Goal: Transaction & Acquisition: Obtain resource

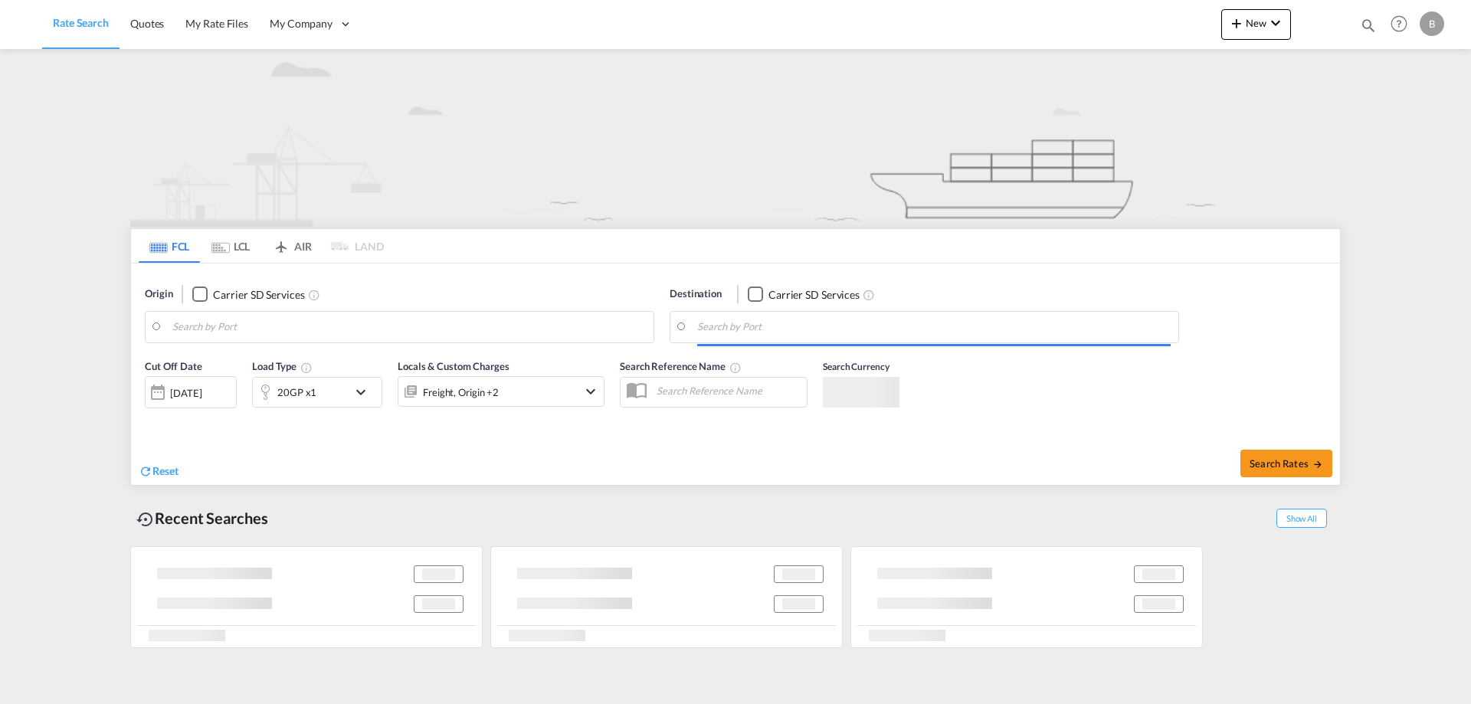
type input "[GEOGRAPHIC_DATA], [GEOGRAPHIC_DATA]"
type input "[PERSON_NAME], JPMIZ"
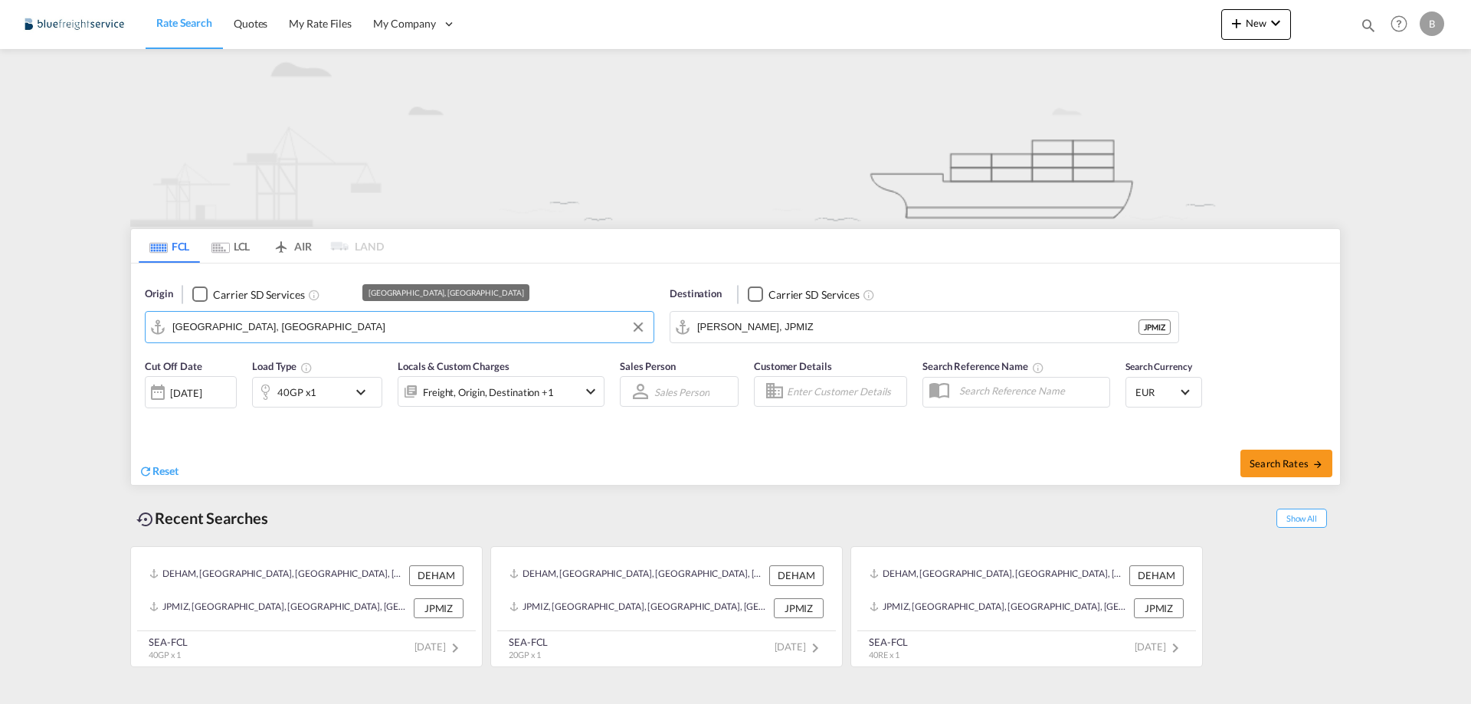
click at [319, 325] on input "[GEOGRAPHIC_DATA], [GEOGRAPHIC_DATA]" at bounding box center [409, 327] width 474 height 23
drag, startPoint x: 225, startPoint y: 329, endPoint x: 171, endPoint y: 321, distance: 54.3
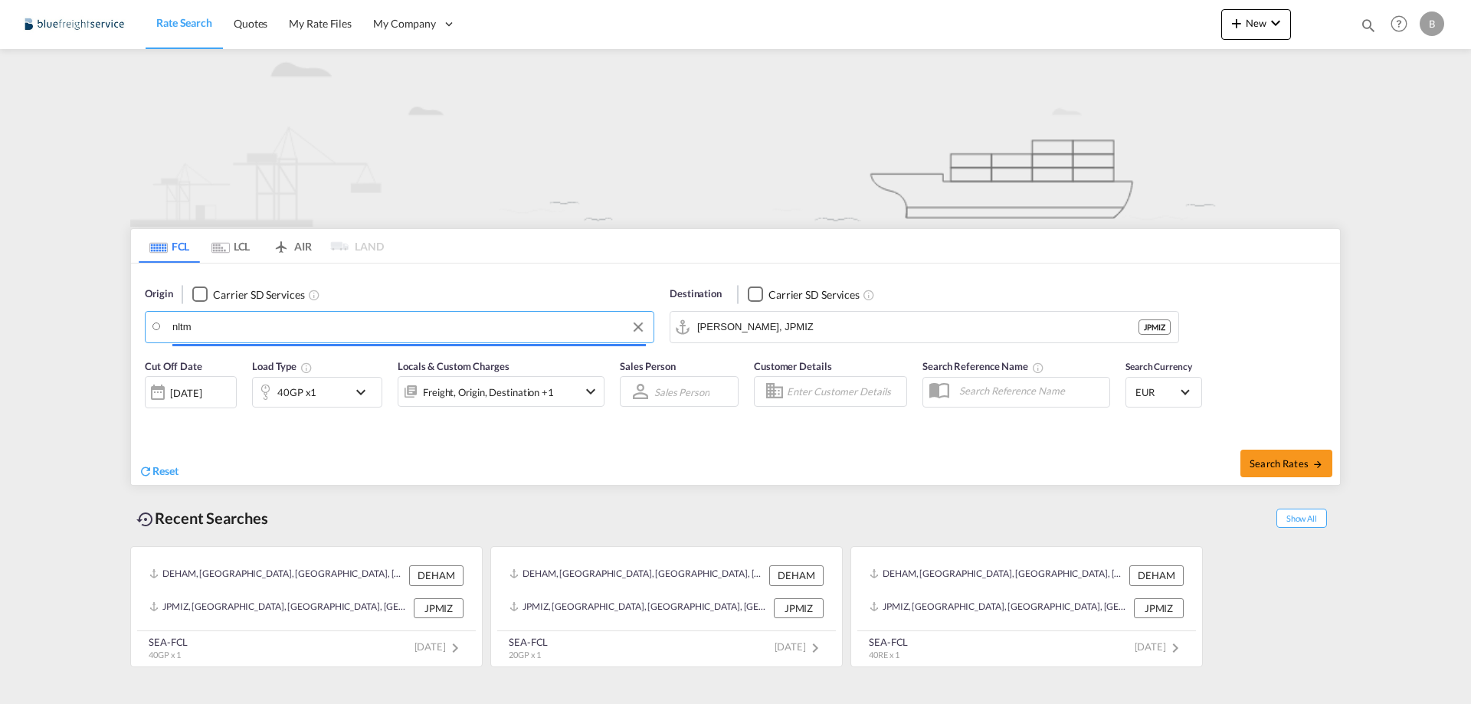
drag, startPoint x: 202, startPoint y: 329, endPoint x: 163, endPoint y: 326, distance: 39.2
click at [163, 326] on md-input-container "nltm" at bounding box center [400, 327] width 508 height 31
type input "m"
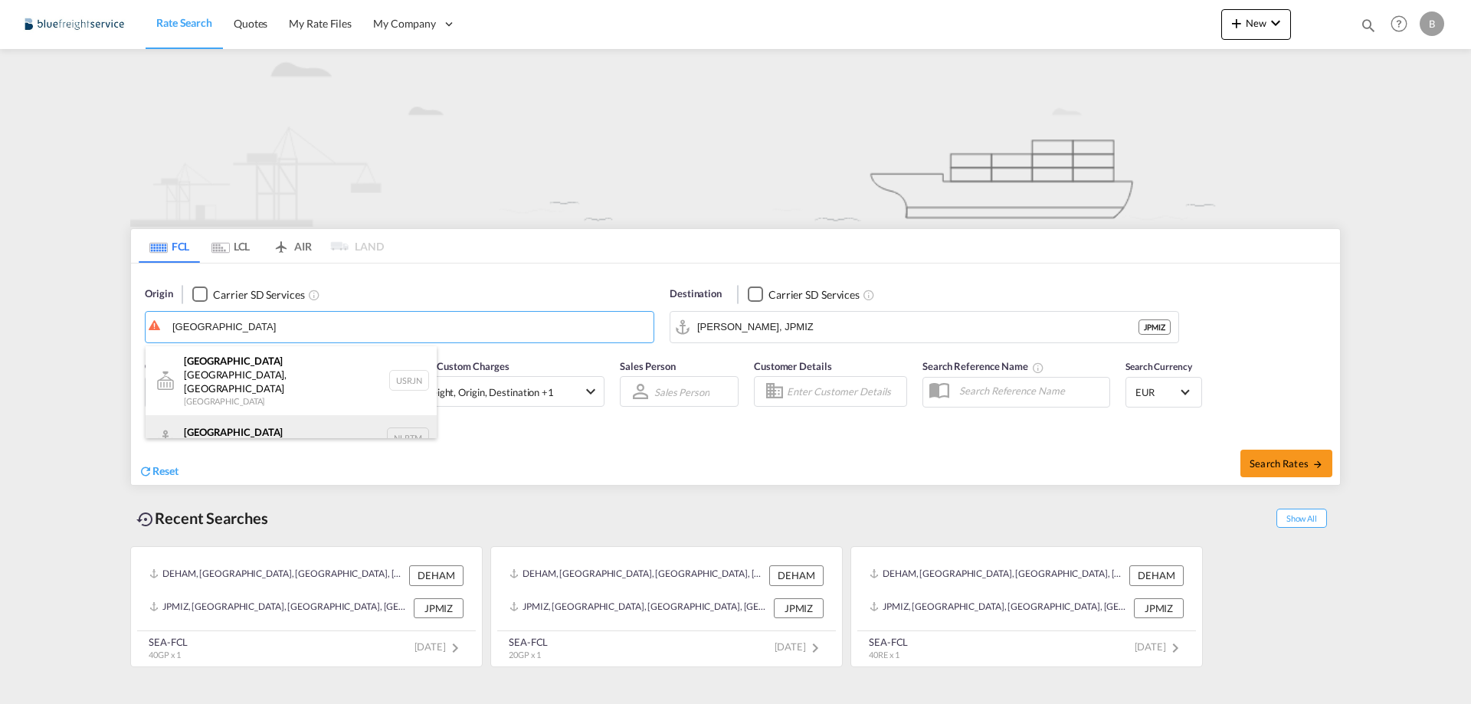
click at [241, 415] on div "[GEOGRAPHIC_DATA] [GEOGRAPHIC_DATA] NLRTM" at bounding box center [291, 438] width 291 height 46
type input "[GEOGRAPHIC_DATA], NLRTM"
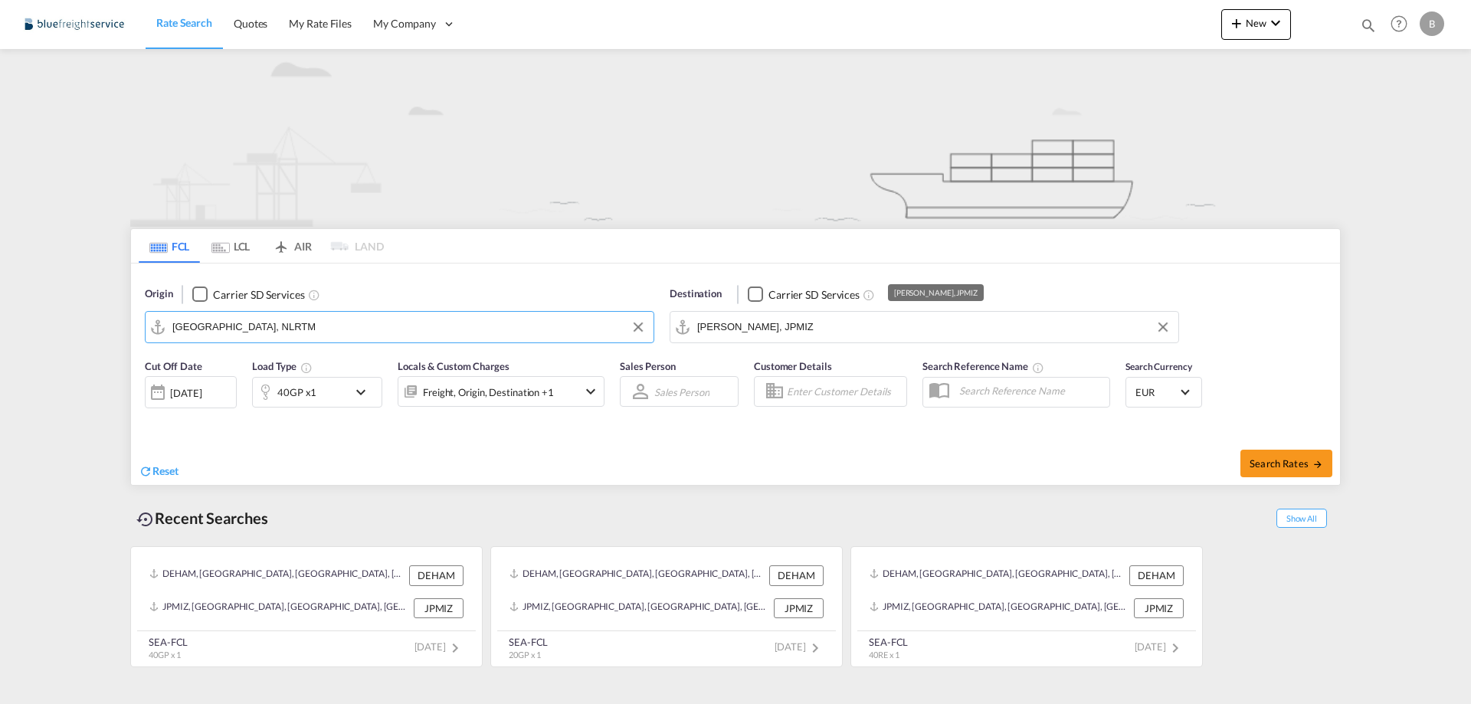
click at [785, 328] on input "[PERSON_NAME], JPMIZ" at bounding box center [934, 327] width 474 height 23
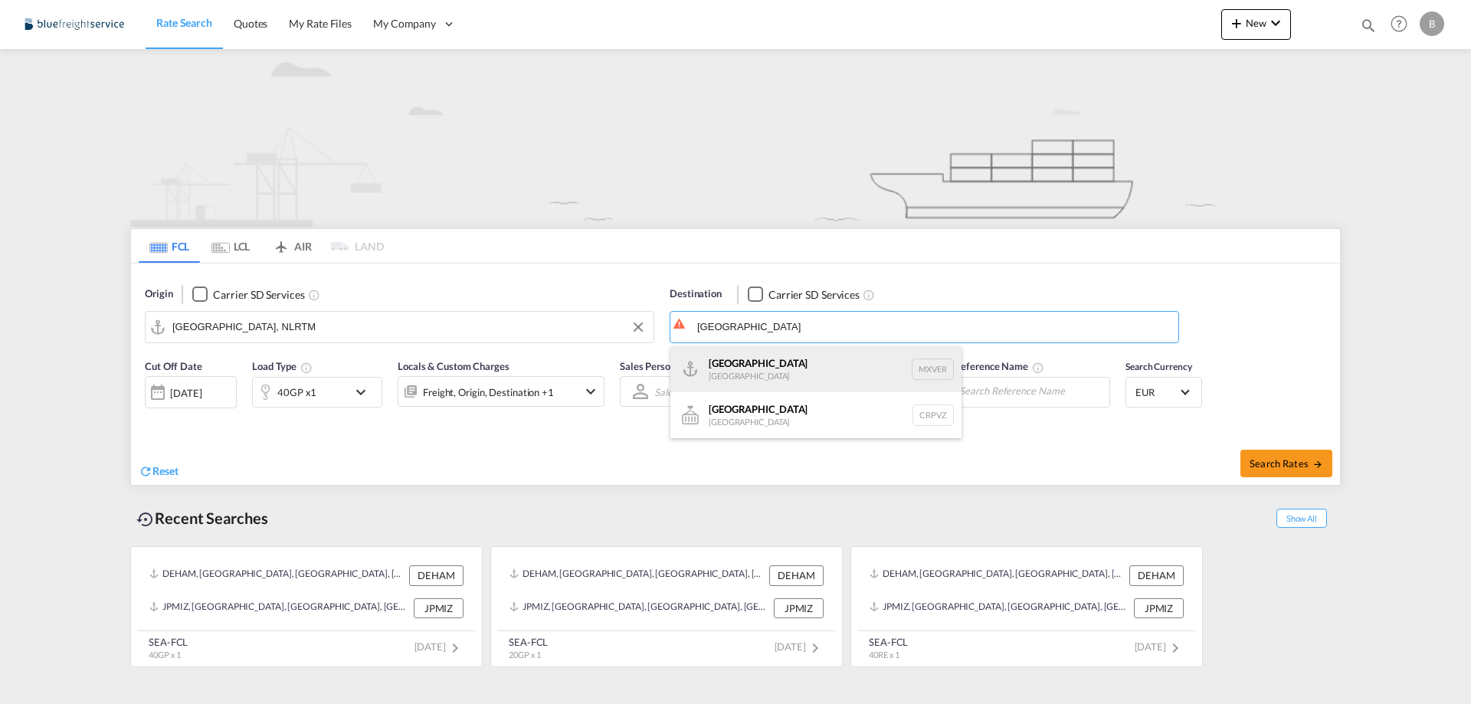
click at [771, 355] on div "[GEOGRAPHIC_DATA] [GEOGRAPHIC_DATA] MXVER" at bounding box center [815, 369] width 291 height 46
type input "[GEOGRAPHIC_DATA], MXVER"
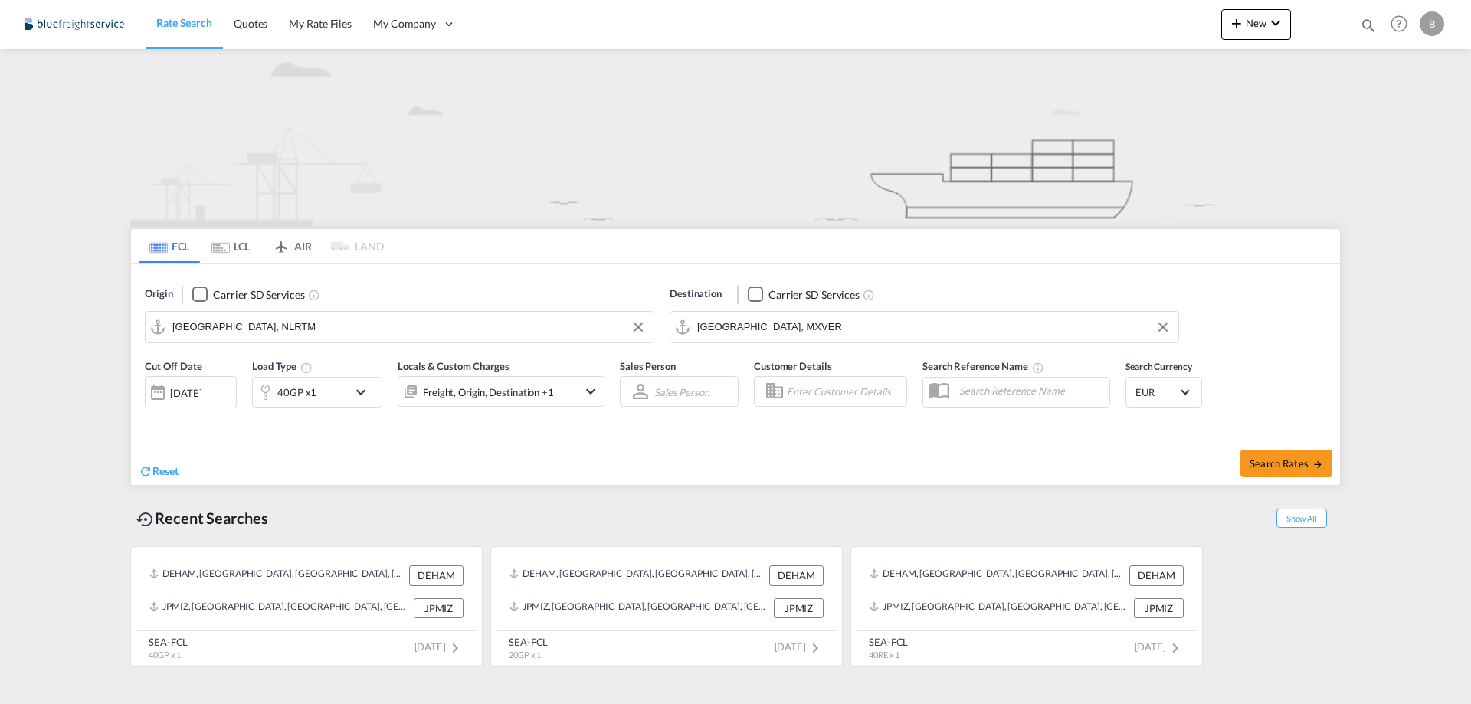
click at [359, 388] on md-icon "icon-chevron-down" at bounding box center [365, 392] width 26 height 18
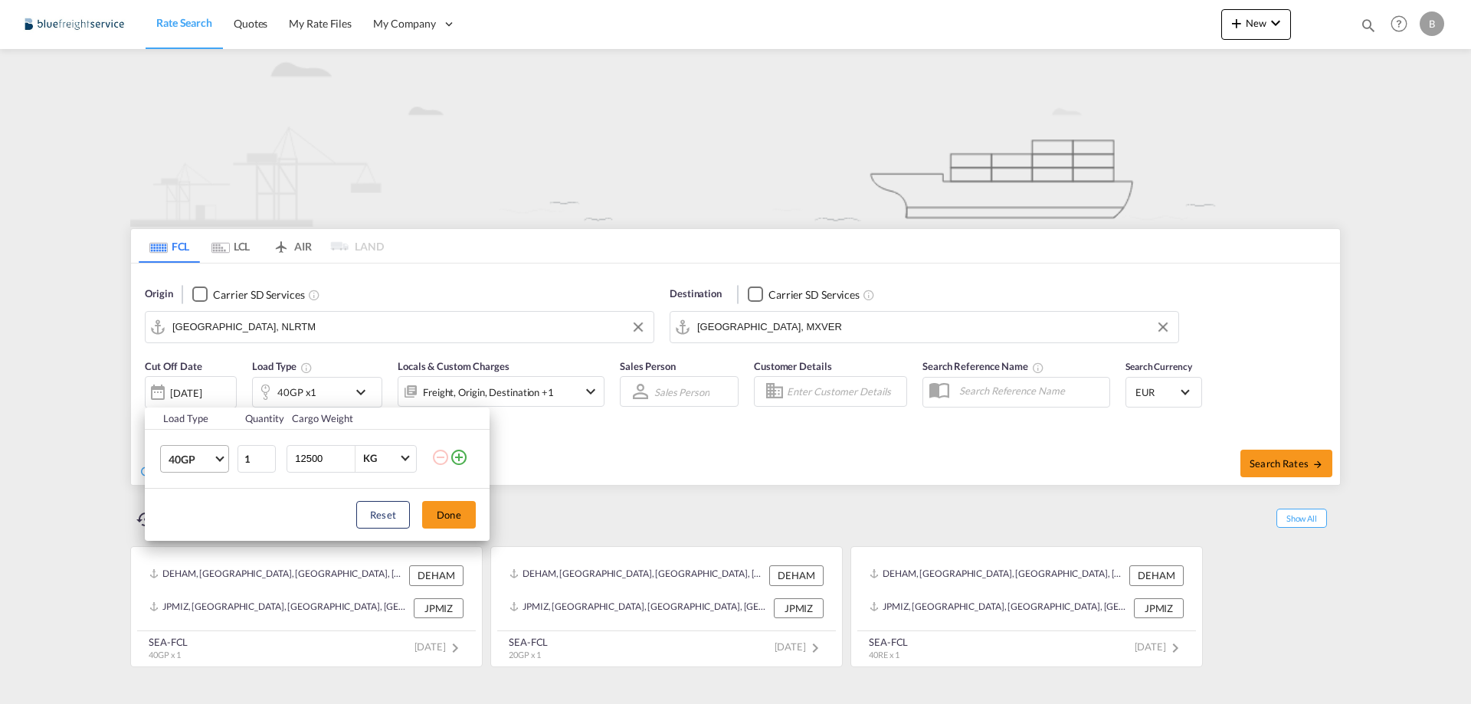
click at [220, 456] on span "Choose: \a40GP" at bounding box center [219, 457] width 8 height 8
click at [215, 424] on md-option "20GP" at bounding box center [208, 422] width 104 height 37
click at [441, 520] on button "Done" at bounding box center [449, 515] width 54 height 28
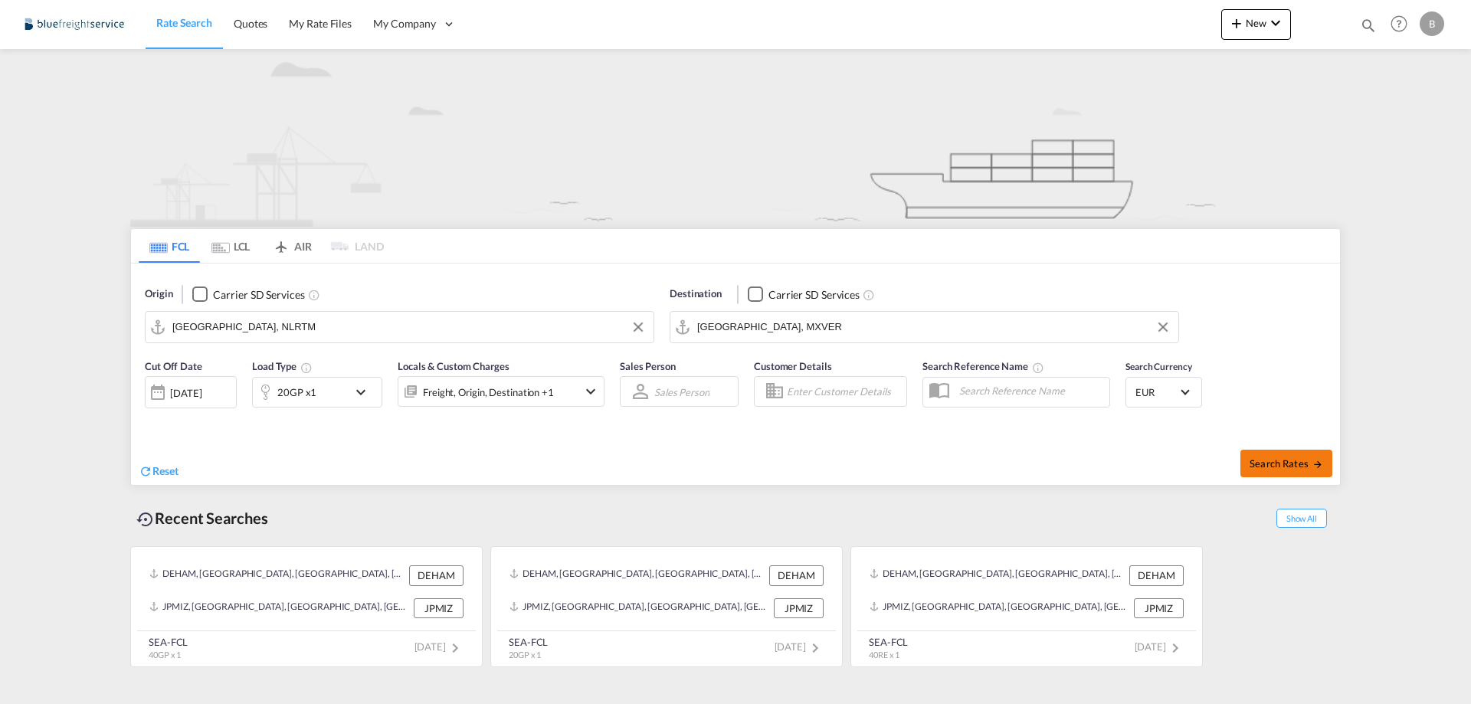
click at [1269, 458] on span "Search Rates" at bounding box center [1287, 463] width 74 height 12
type input "NLRTM to MXVER / [DATE]"
